Goal: Task Accomplishment & Management: Manage account settings

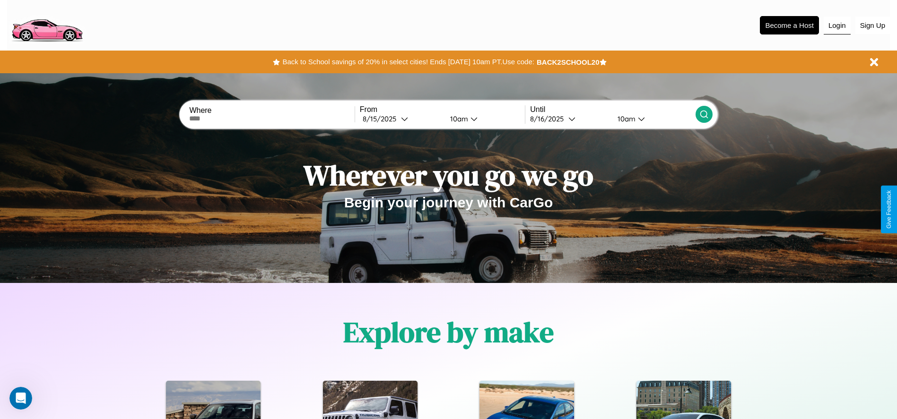
click at [837, 25] on button "Login" at bounding box center [836, 26] width 27 height 18
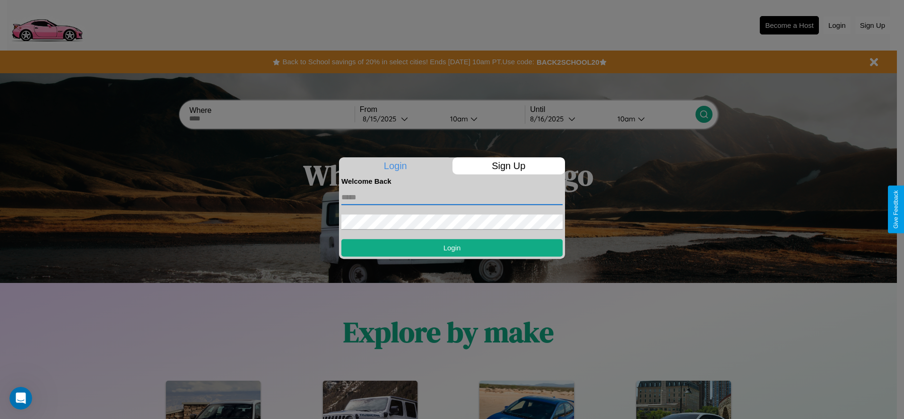
click at [452, 197] on input "text" at bounding box center [451, 197] width 221 height 15
type input "**********"
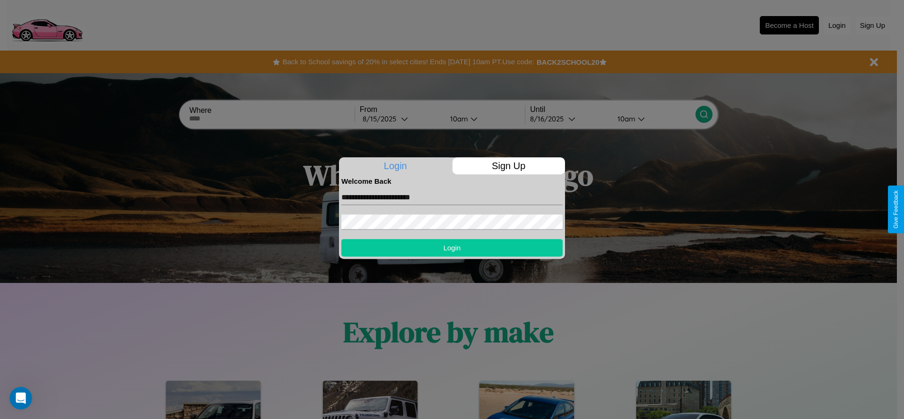
click at [452, 248] on button "Login" at bounding box center [451, 247] width 221 height 17
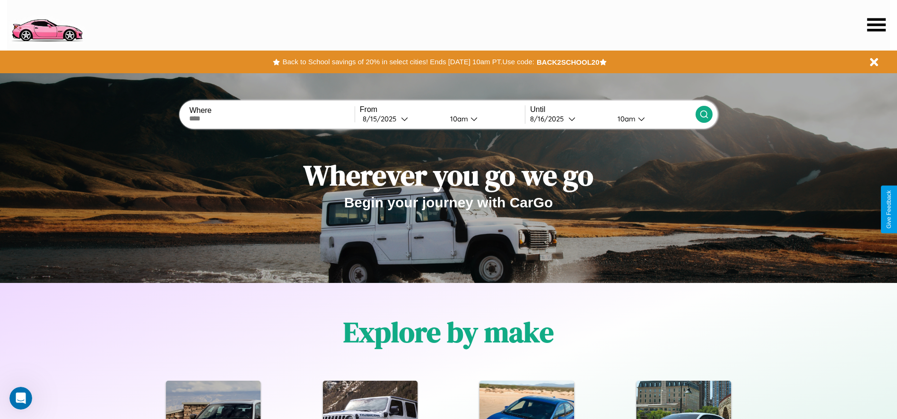
click at [876, 25] on icon at bounding box center [876, 24] width 18 height 13
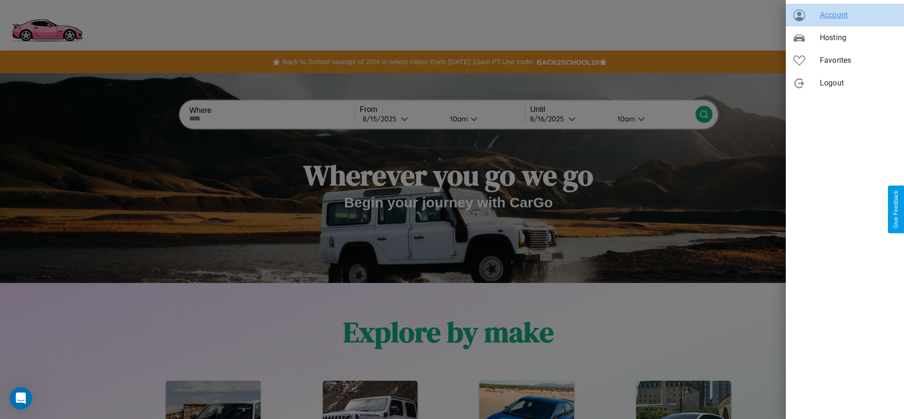
click at [845, 15] on span "Account" at bounding box center [858, 14] width 77 height 11
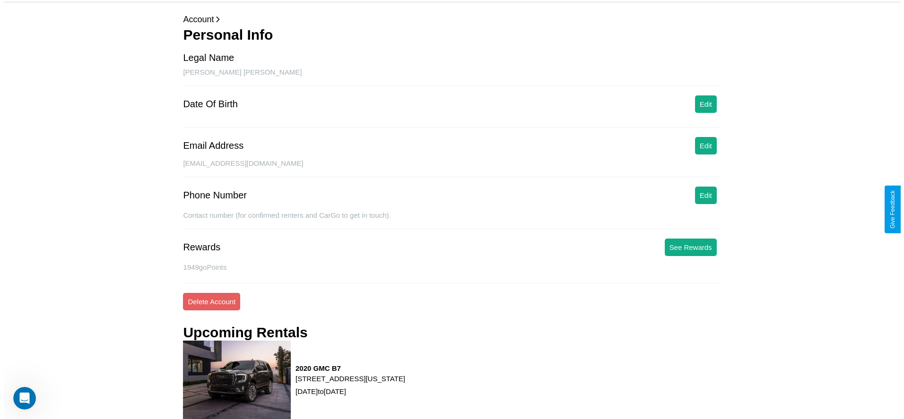
scroll to position [128, 0]
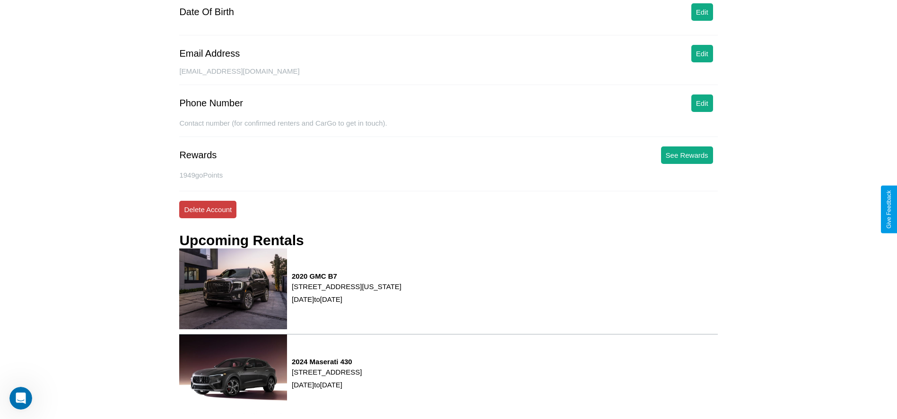
click at [207, 209] on button "Delete Account" at bounding box center [207, 209] width 57 height 17
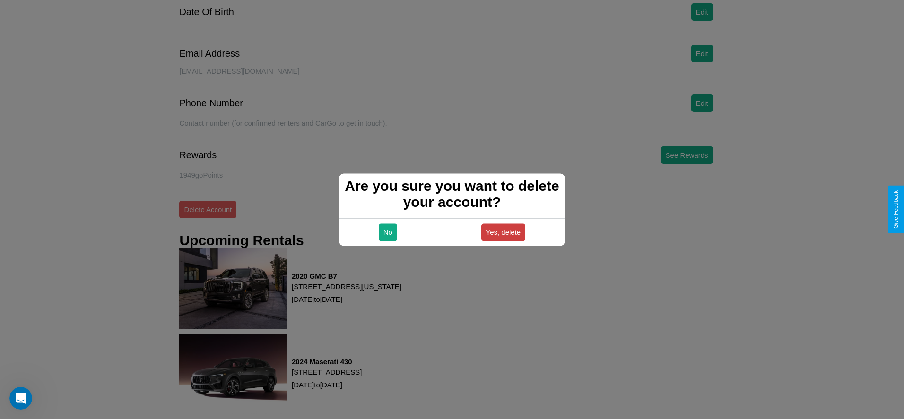
click at [503, 232] on button "Yes, delete" at bounding box center [503, 232] width 44 height 17
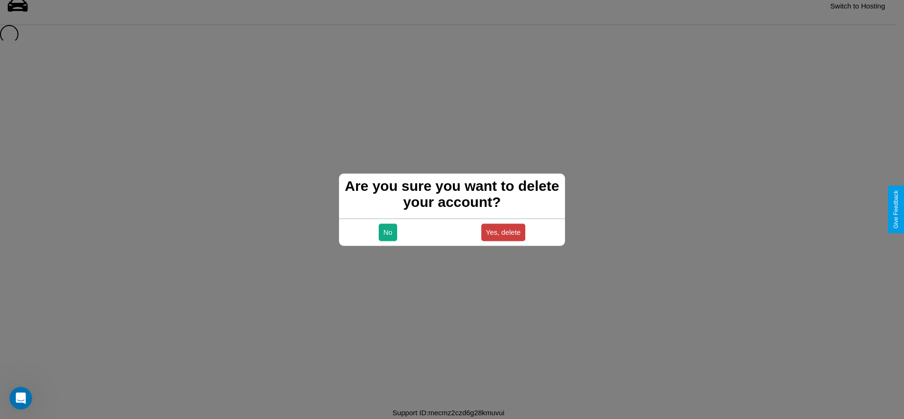
scroll to position [13, 0]
